Goal: Find specific page/section: Find specific page/section

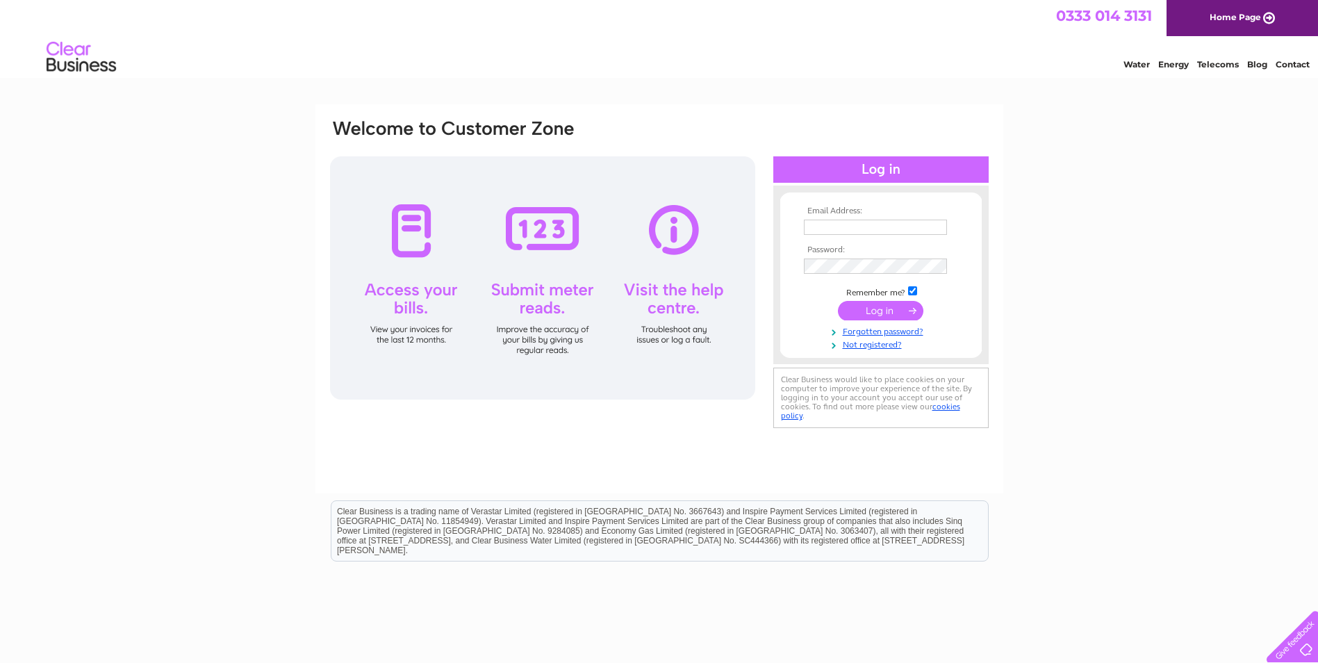
type input "simon@thistleaccess.com"
click at [894, 311] on input "submit" at bounding box center [880, 310] width 85 height 19
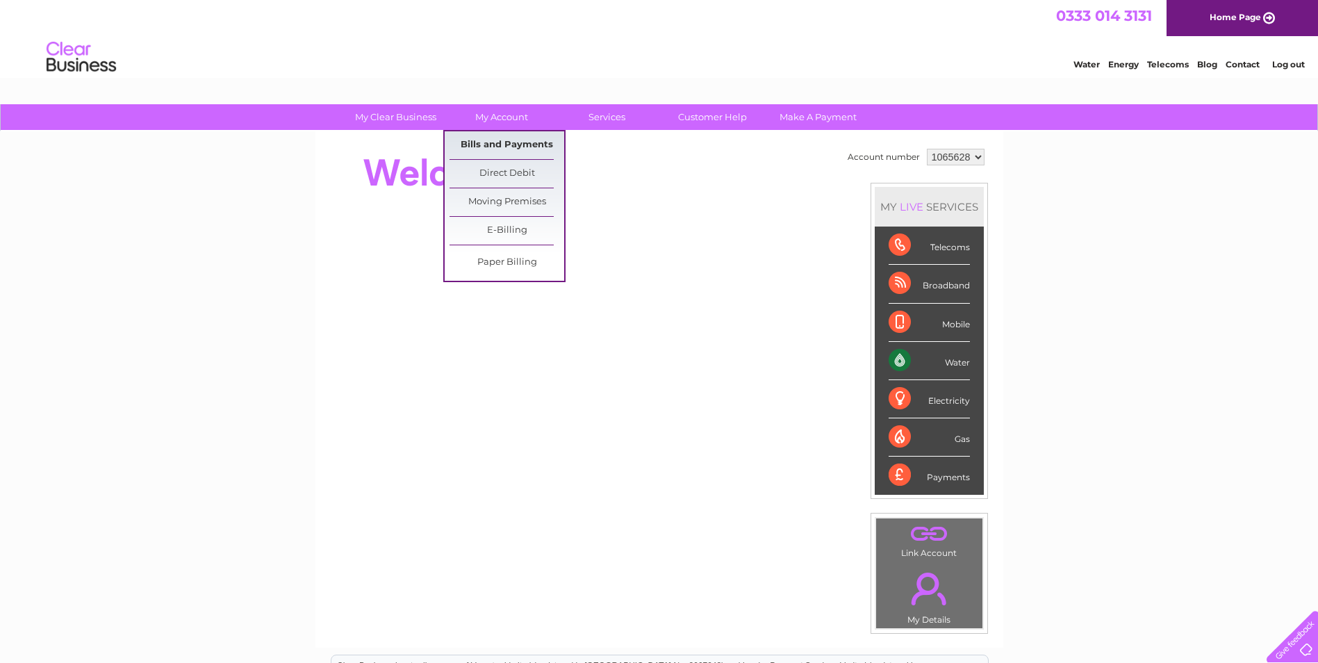
click at [516, 140] on link "Bills and Payments" at bounding box center [506, 145] width 115 height 28
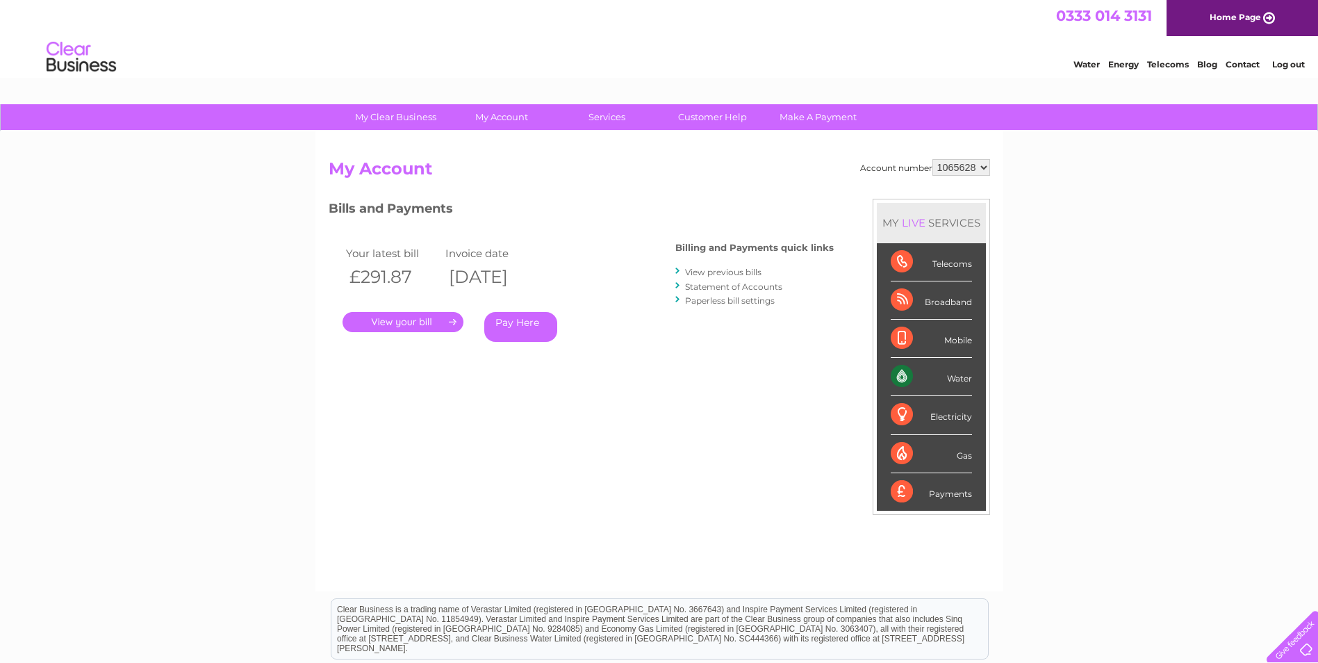
click at [409, 329] on link "." at bounding box center [402, 322] width 121 height 20
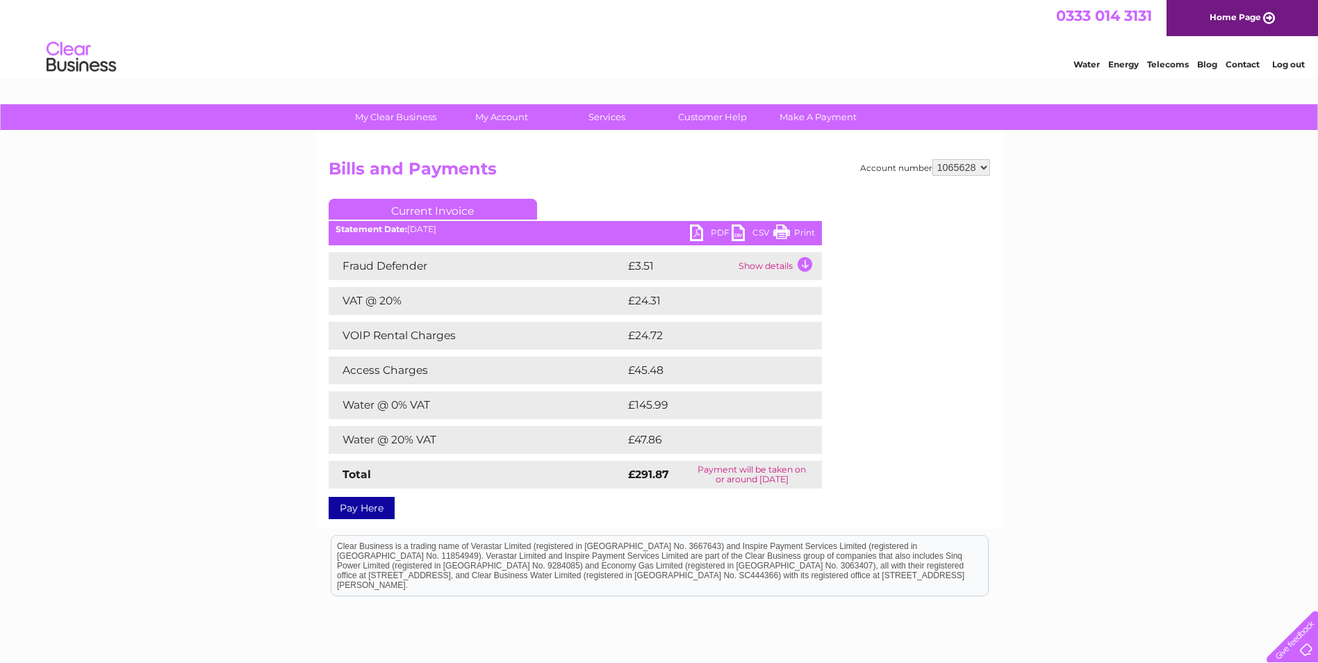
click at [717, 231] on link "PDF" at bounding box center [711, 234] width 42 height 20
